Goal: Find specific page/section

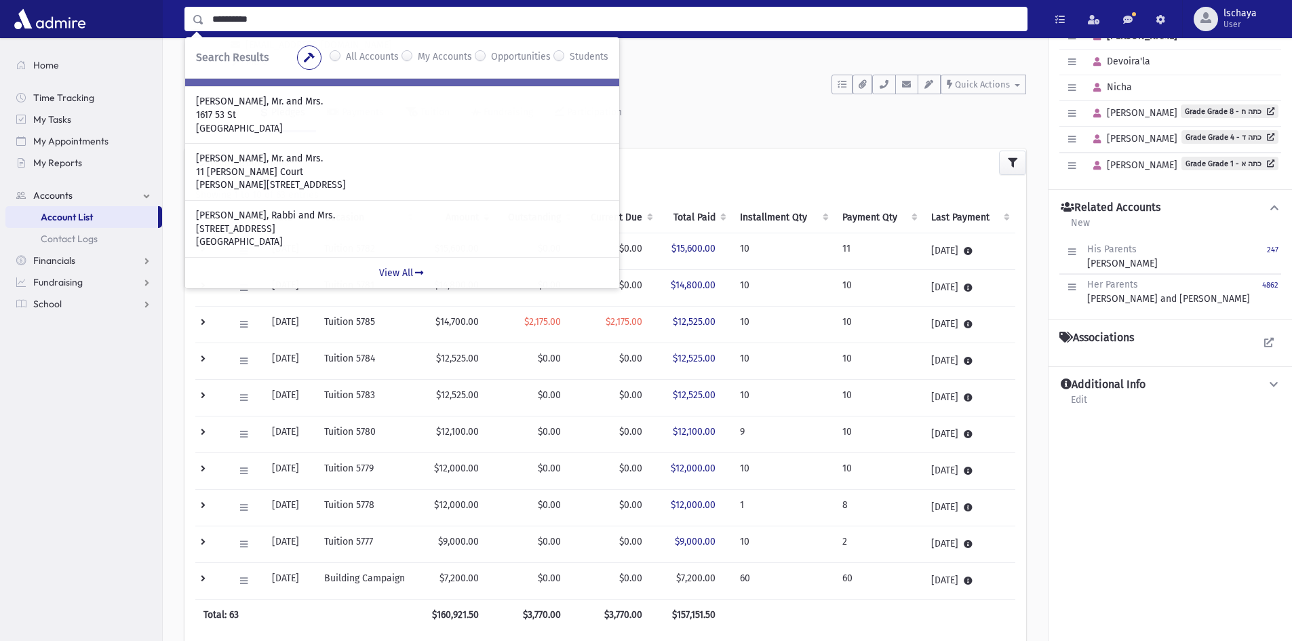
scroll to position [239, 0]
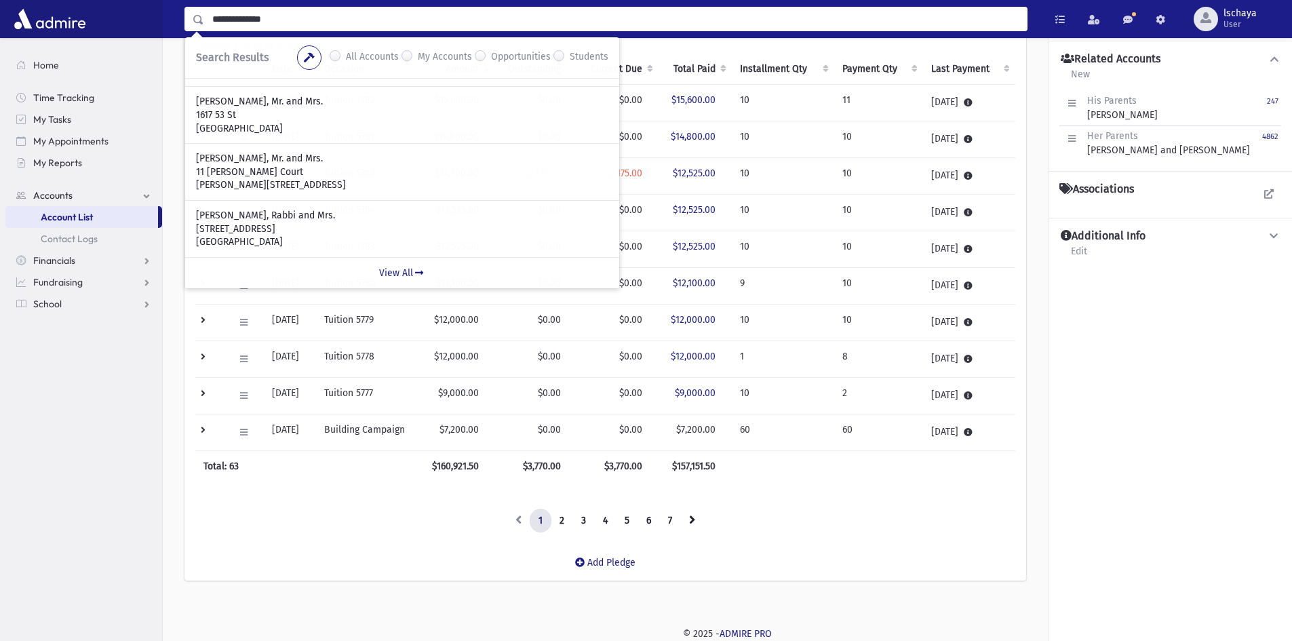
type input "**********"
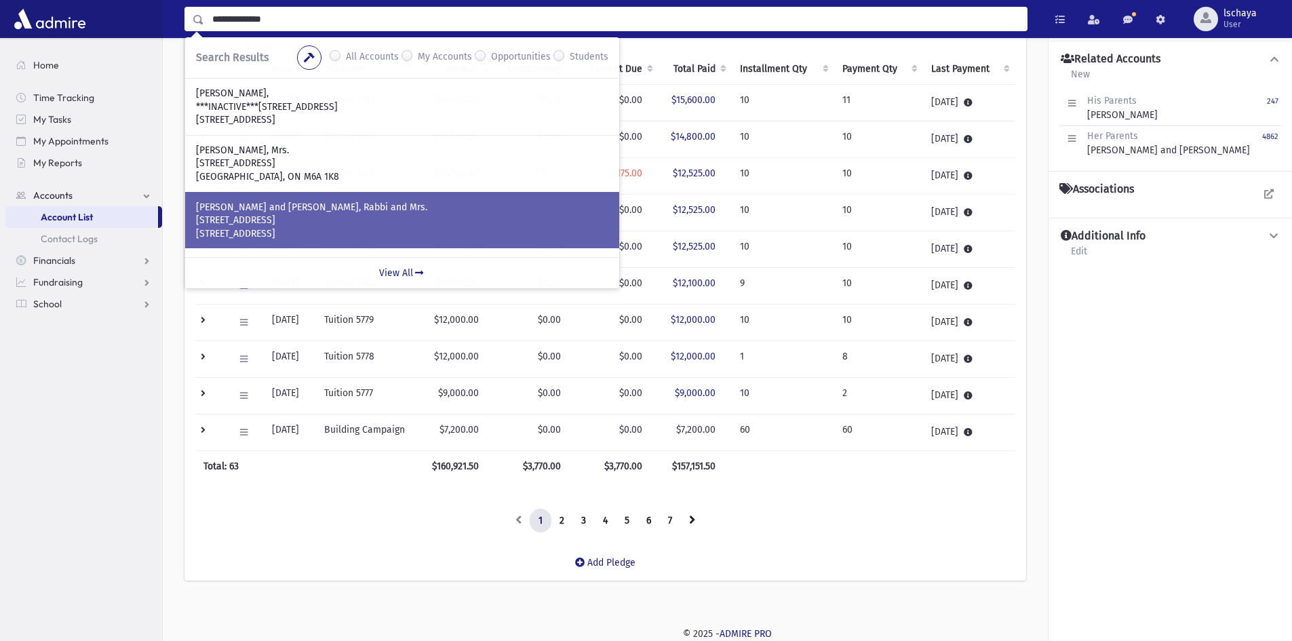
click at [319, 210] on p "RABINOWITZ, Shmuel and Chavi, Rabbi and Mrs." at bounding box center [402, 208] width 412 height 14
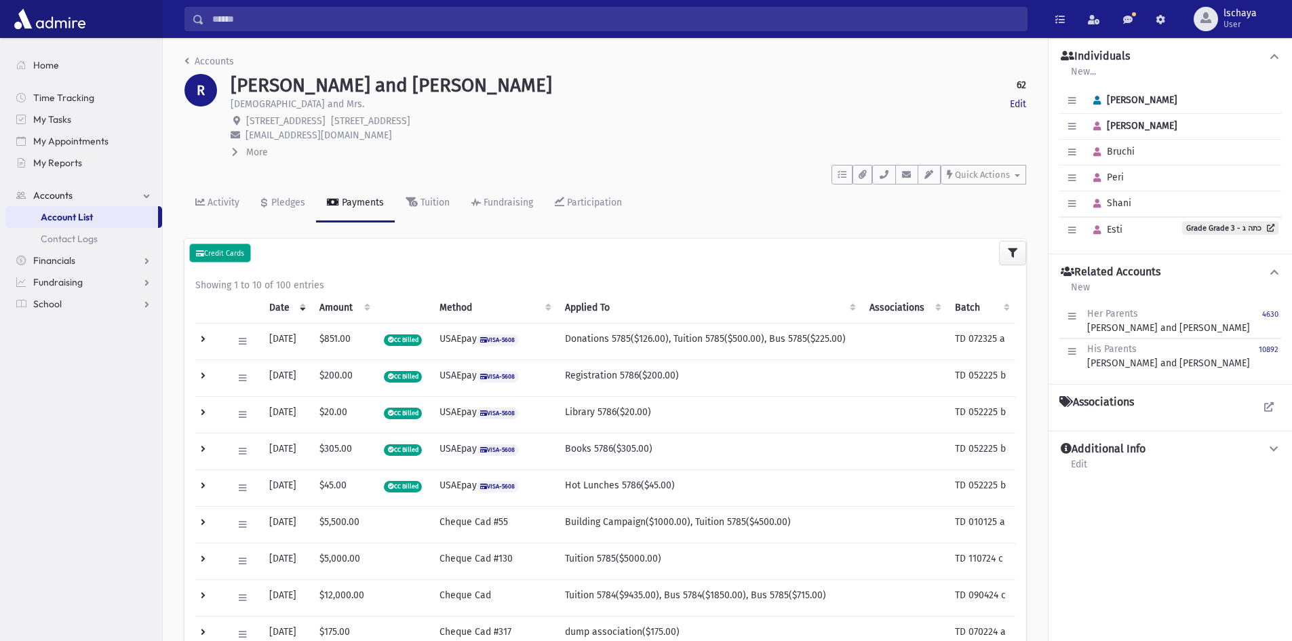
click at [218, 252] on small "Credit Cards" at bounding box center [220, 253] width 48 height 9
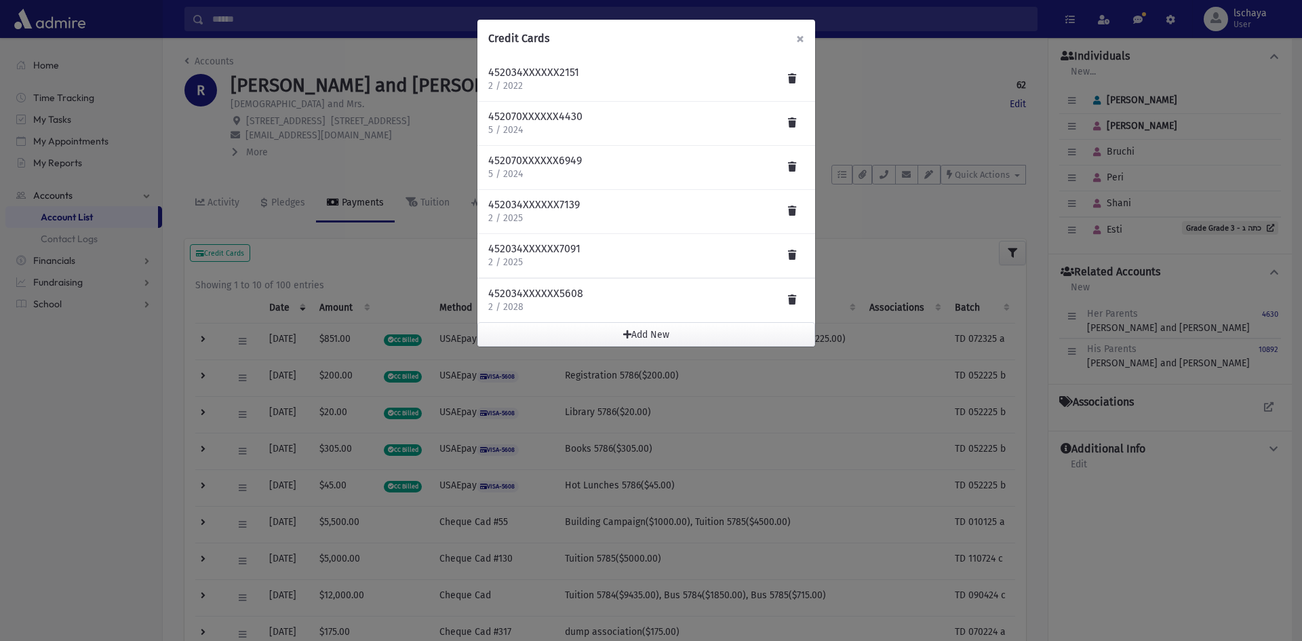
click at [802, 37] on span "×" at bounding box center [800, 38] width 8 height 19
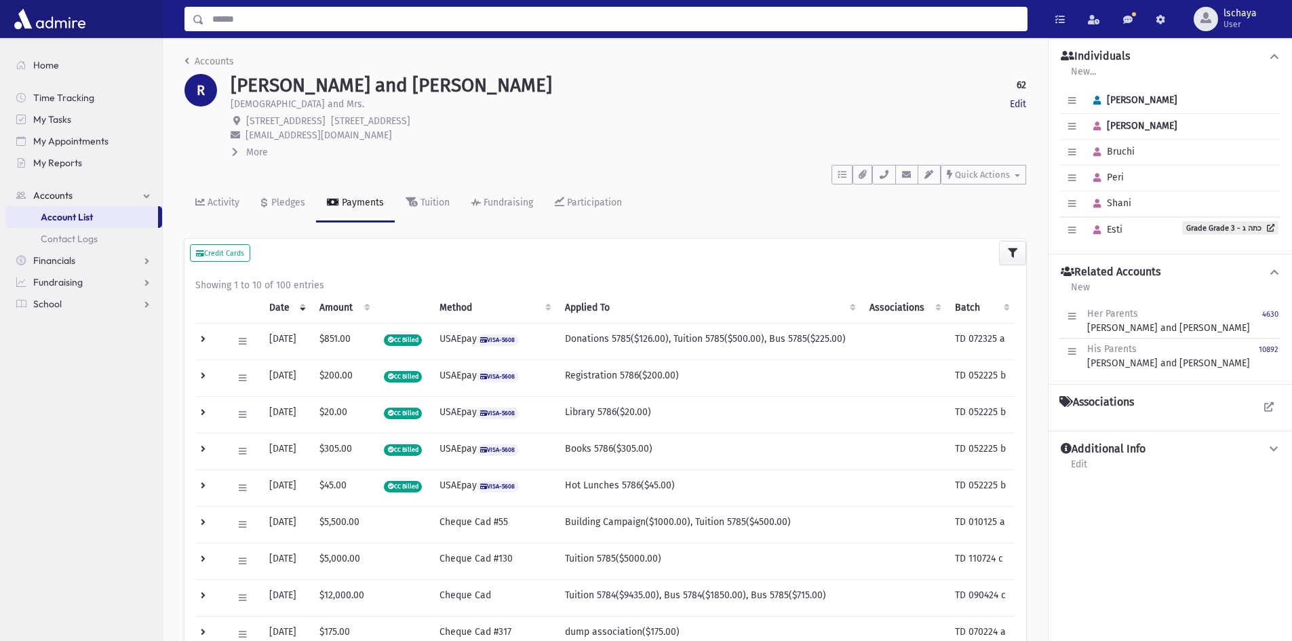
click at [245, 20] on input "Search" at bounding box center [615, 19] width 823 height 24
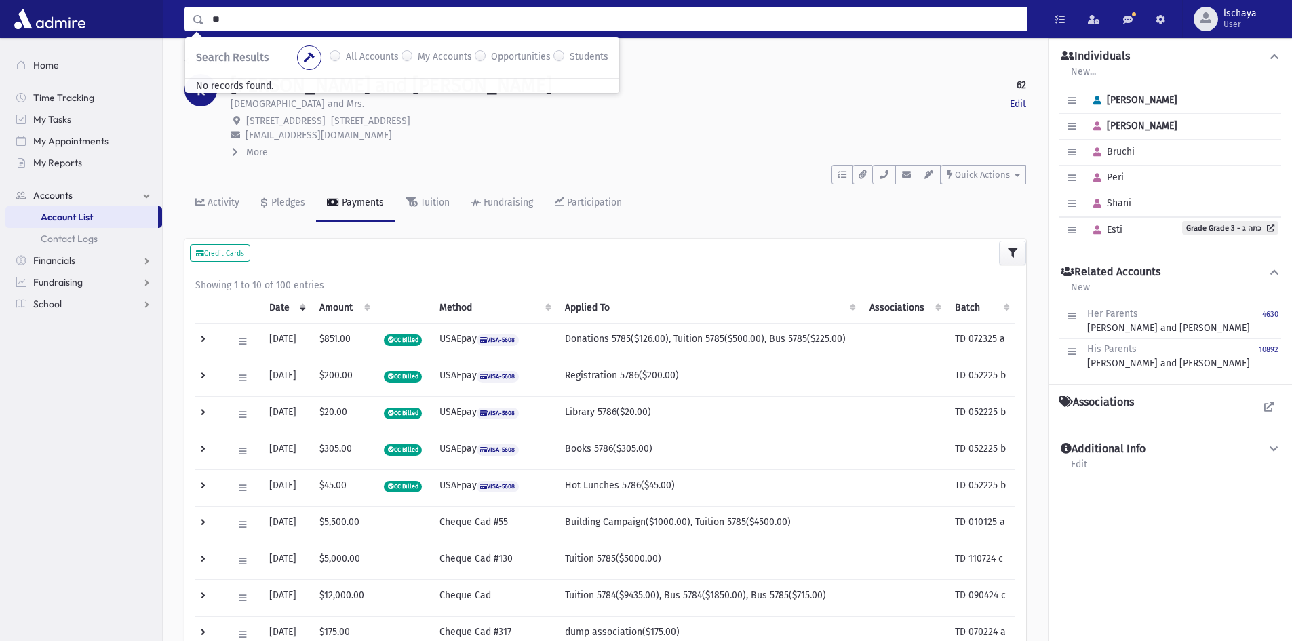
type input "*"
click at [207, 138] on div "R" at bounding box center [201, 114] width 46 height 80
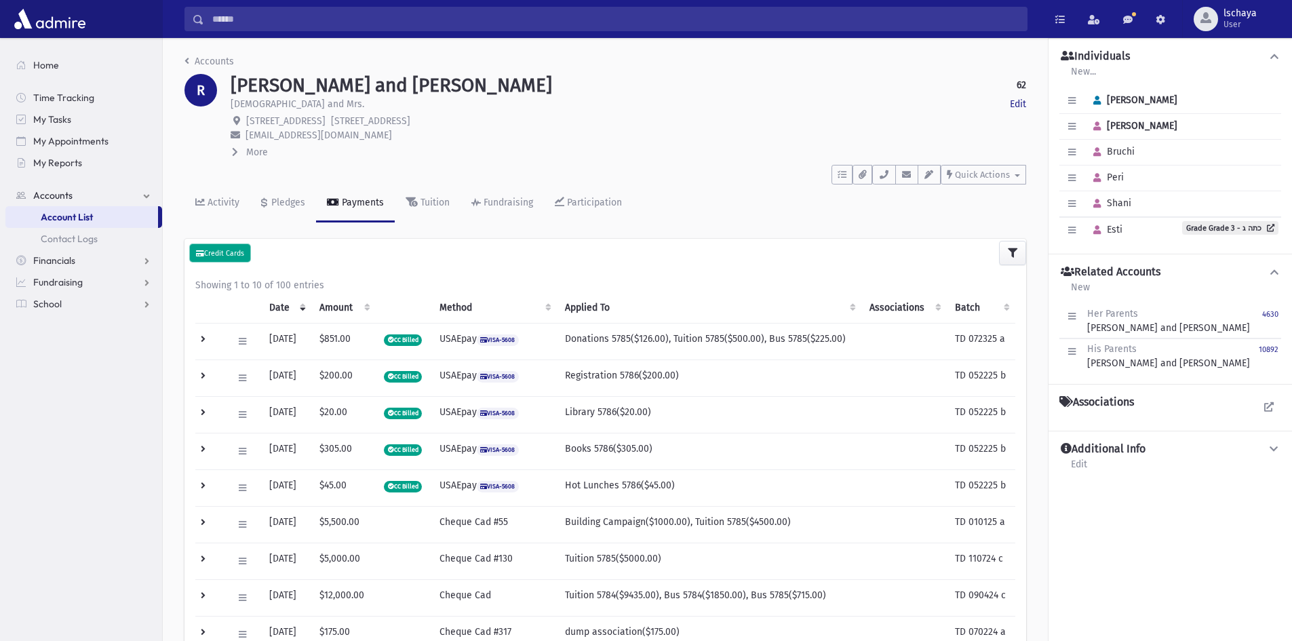
click at [201, 250] on icon at bounding box center [200, 253] width 8 height 7
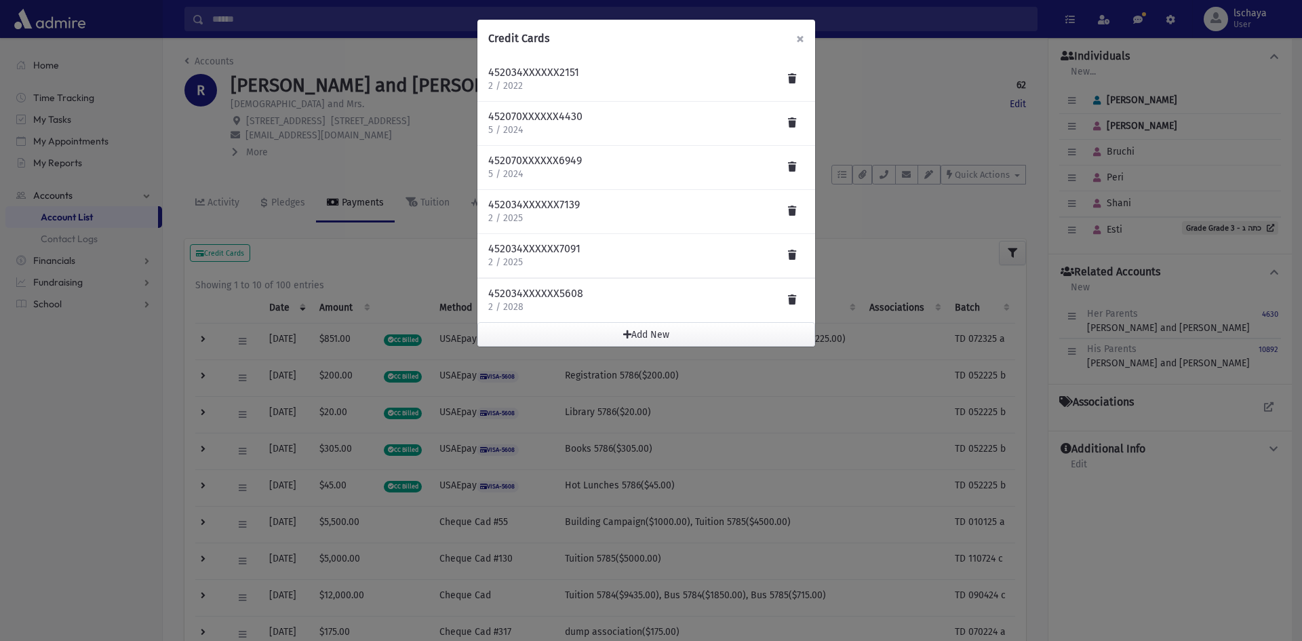
click at [800, 38] on span "×" at bounding box center [800, 38] width 8 height 19
